Goal: Transaction & Acquisition: Purchase product/service

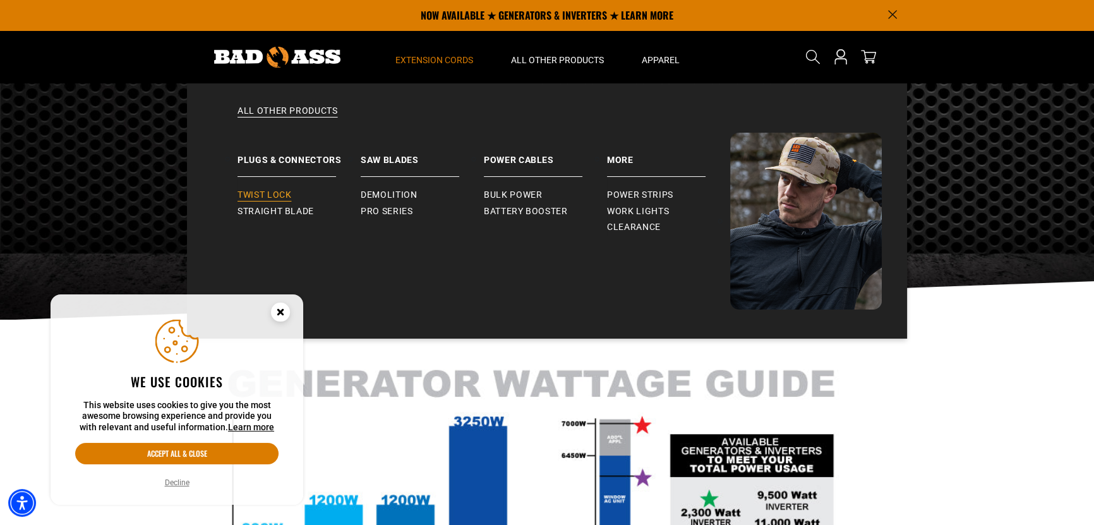
click at [259, 193] on span "Twist Lock" at bounding box center [265, 195] width 54 height 11
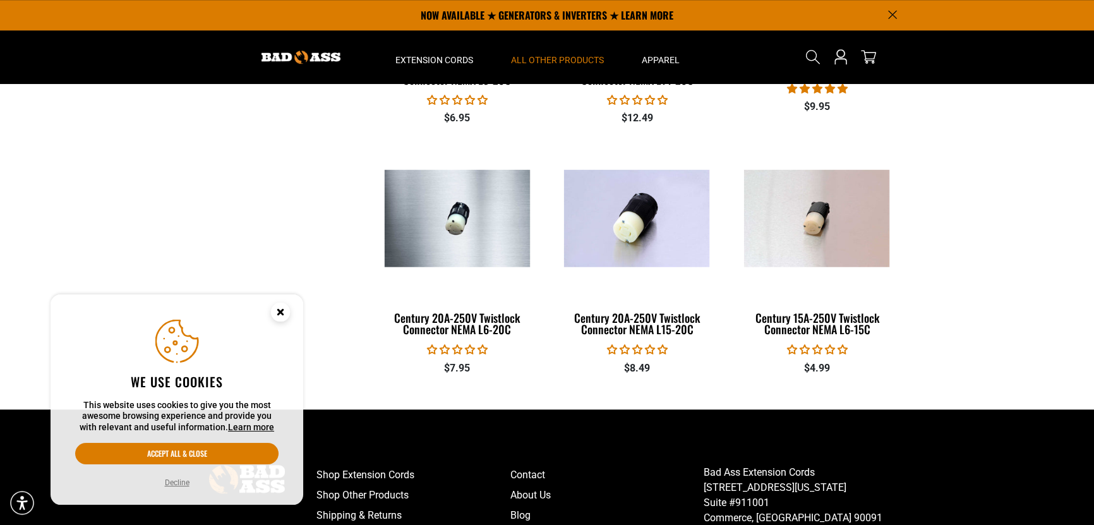
scroll to position [861, 0]
